Goal: Download file/media

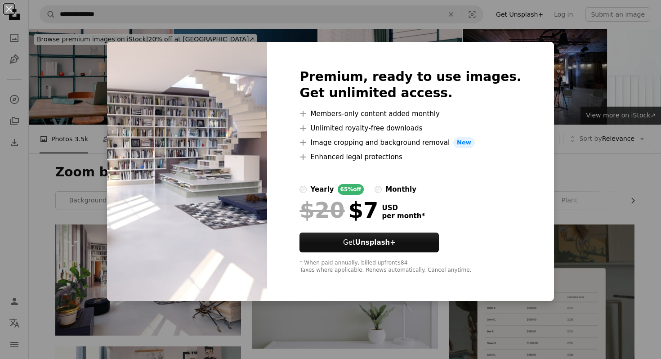
click at [99, 300] on div "An X shape Premium, ready to use images. Get unlimited access. A plus sign Memb…" at bounding box center [330, 179] width 661 height 359
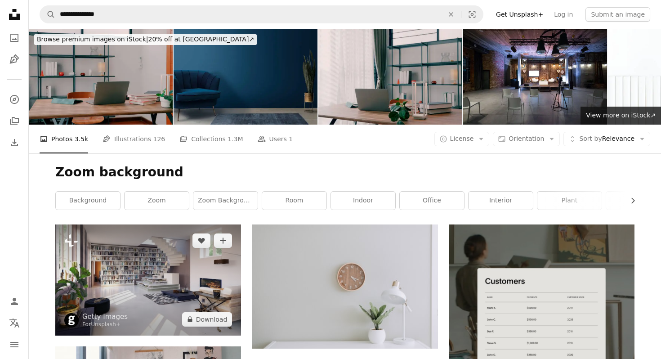
click at [116, 264] on img at bounding box center [148, 279] width 186 height 111
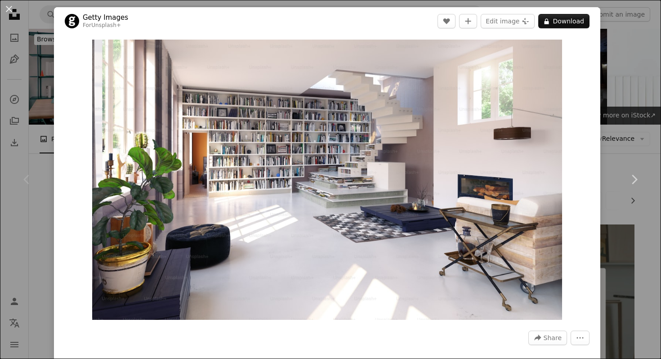
click at [42, 242] on div "An X shape Chevron left Chevron right Getty Images For Unsplash+ A heart A plus…" at bounding box center [330, 179] width 661 height 359
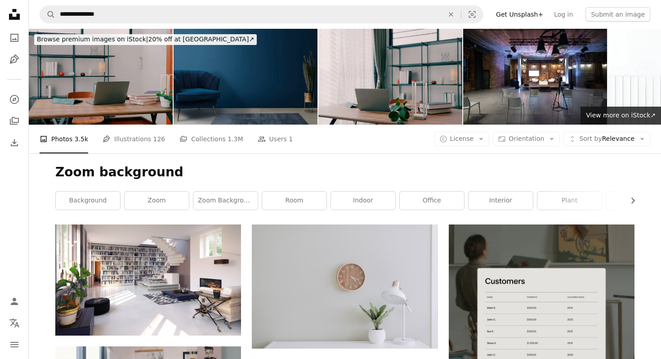
click at [292, 28] on nav "**********" at bounding box center [345, 14] width 632 height 29
